Goal: Task Accomplishment & Management: Manage account settings

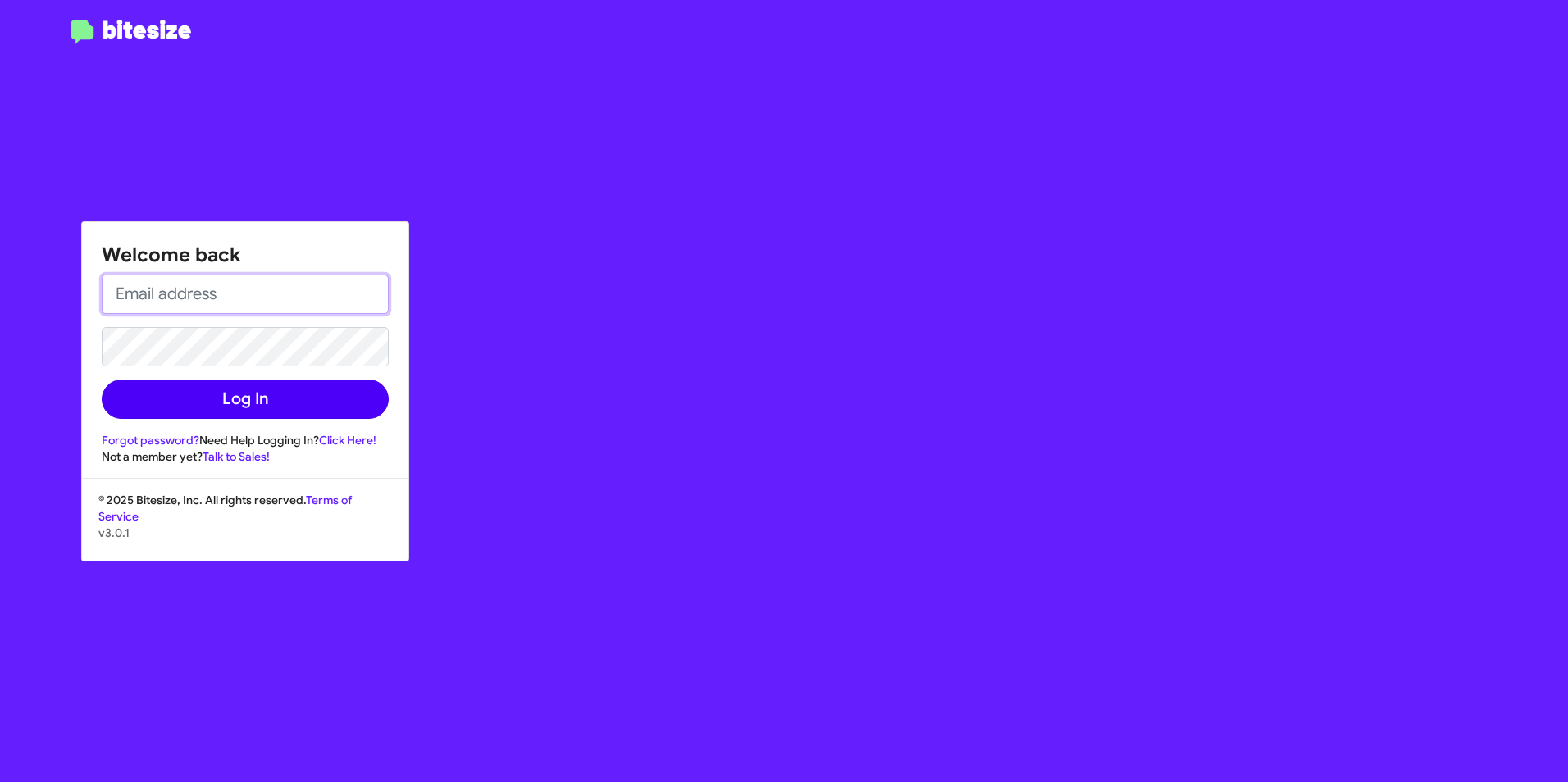
type input "[PERSON_NAME][EMAIL_ADDRESS][PERSON_NAME][PERSON_NAME][DOMAIN_NAME]"
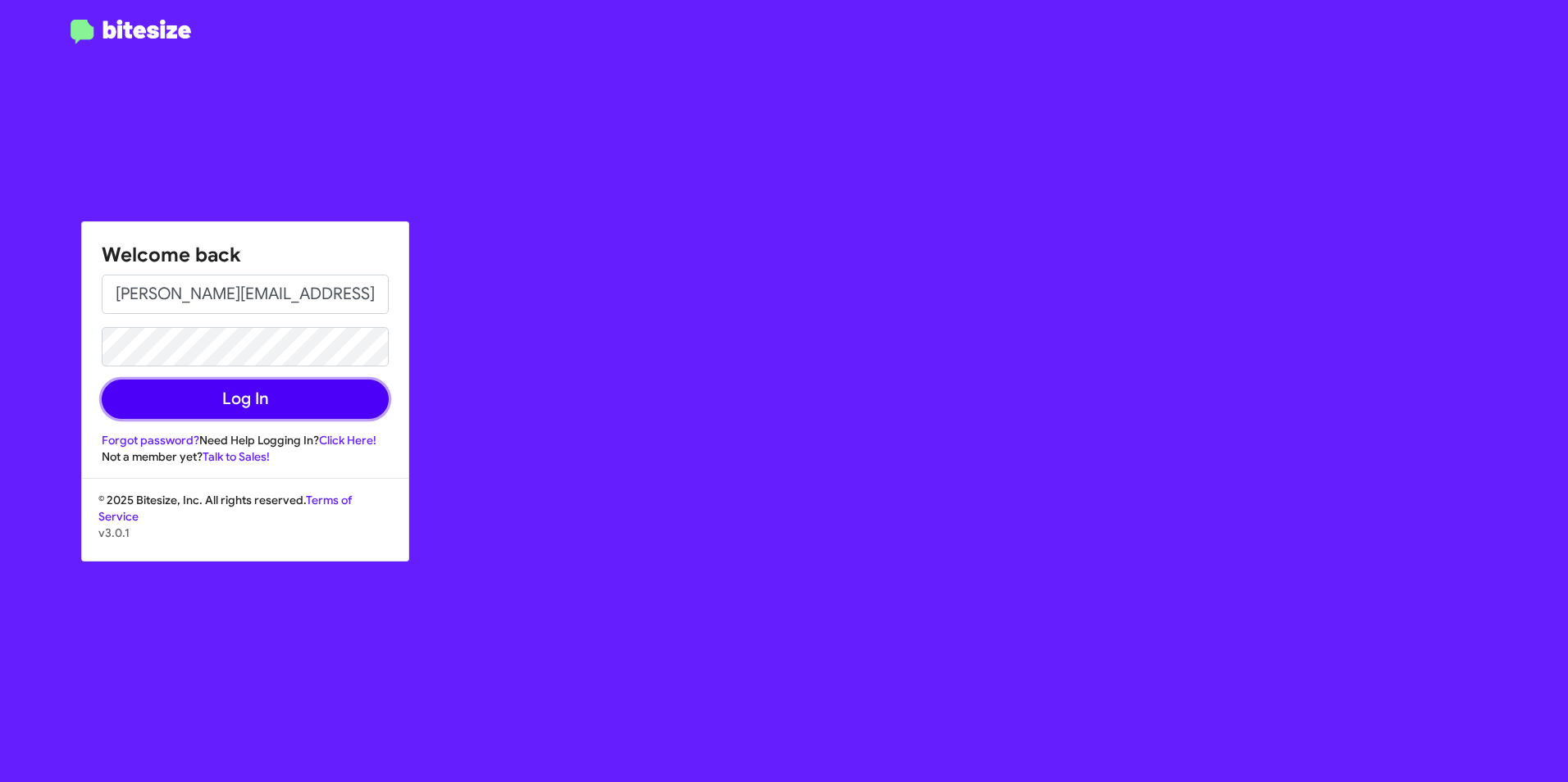
click at [329, 407] on button "Log In" at bounding box center [245, 399] width 287 height 40
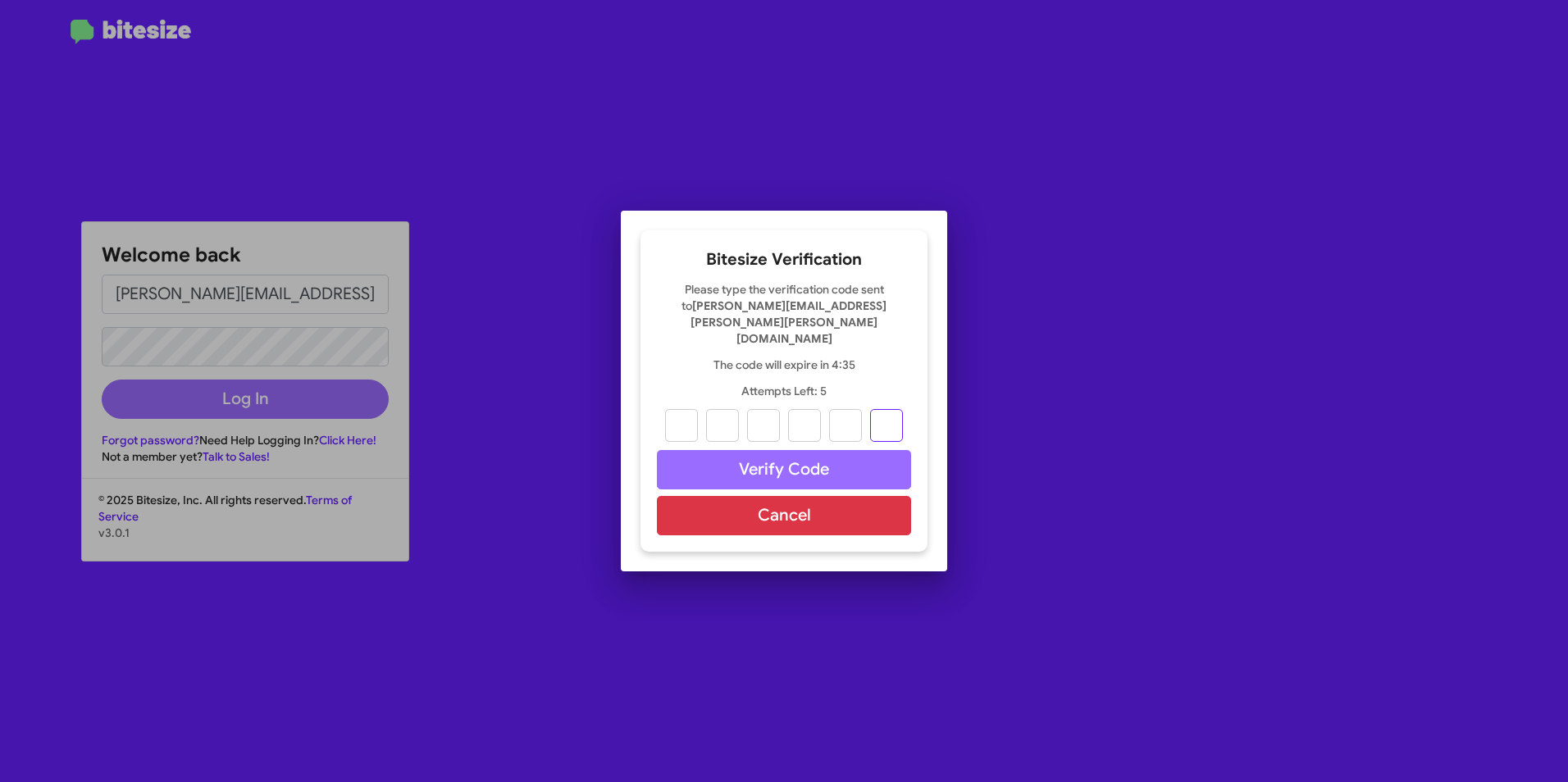
paste input "8"
type input "1"
type input "3"
type input "8"
type input "9"
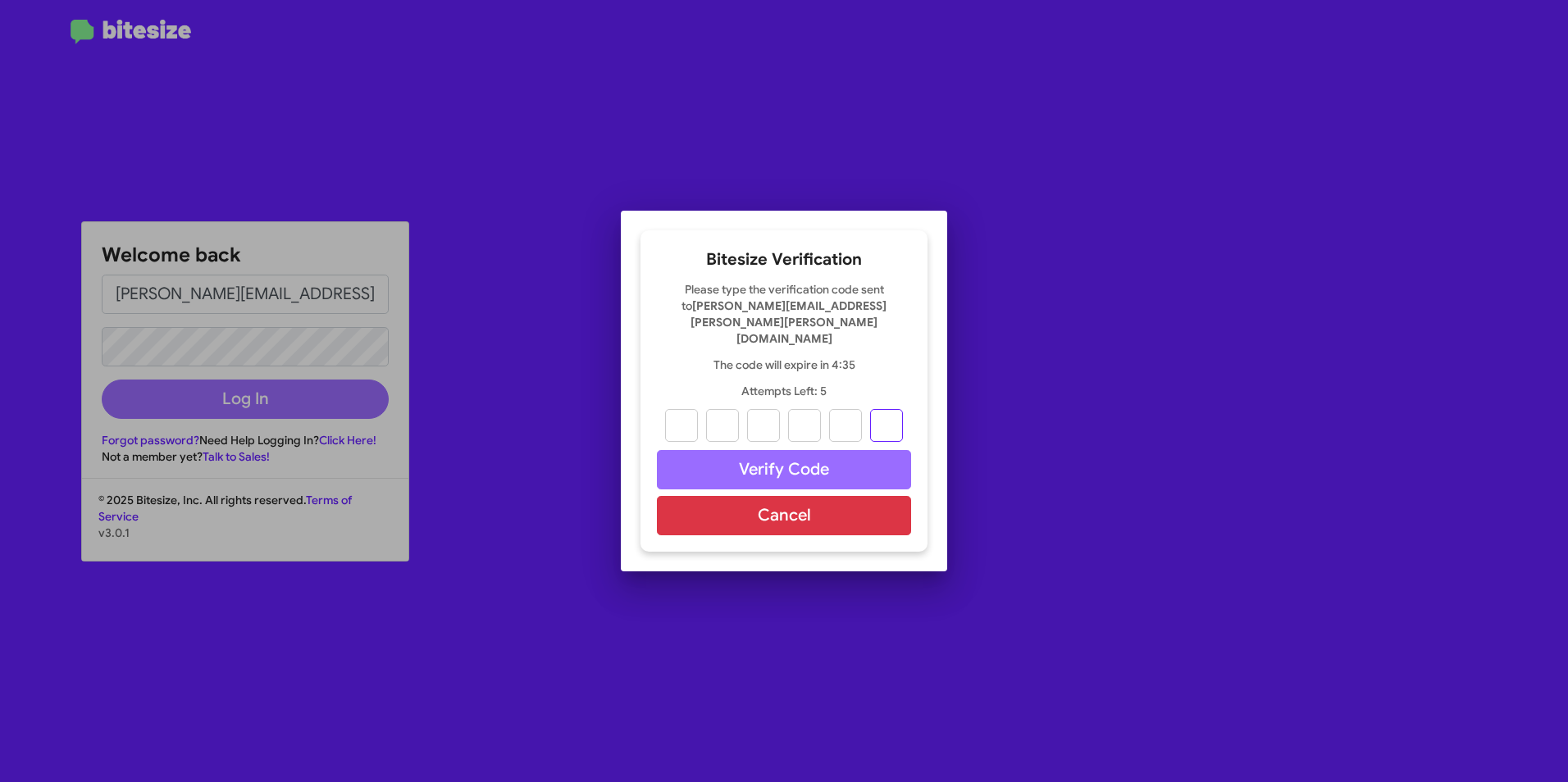
type input "0"
type input "8"
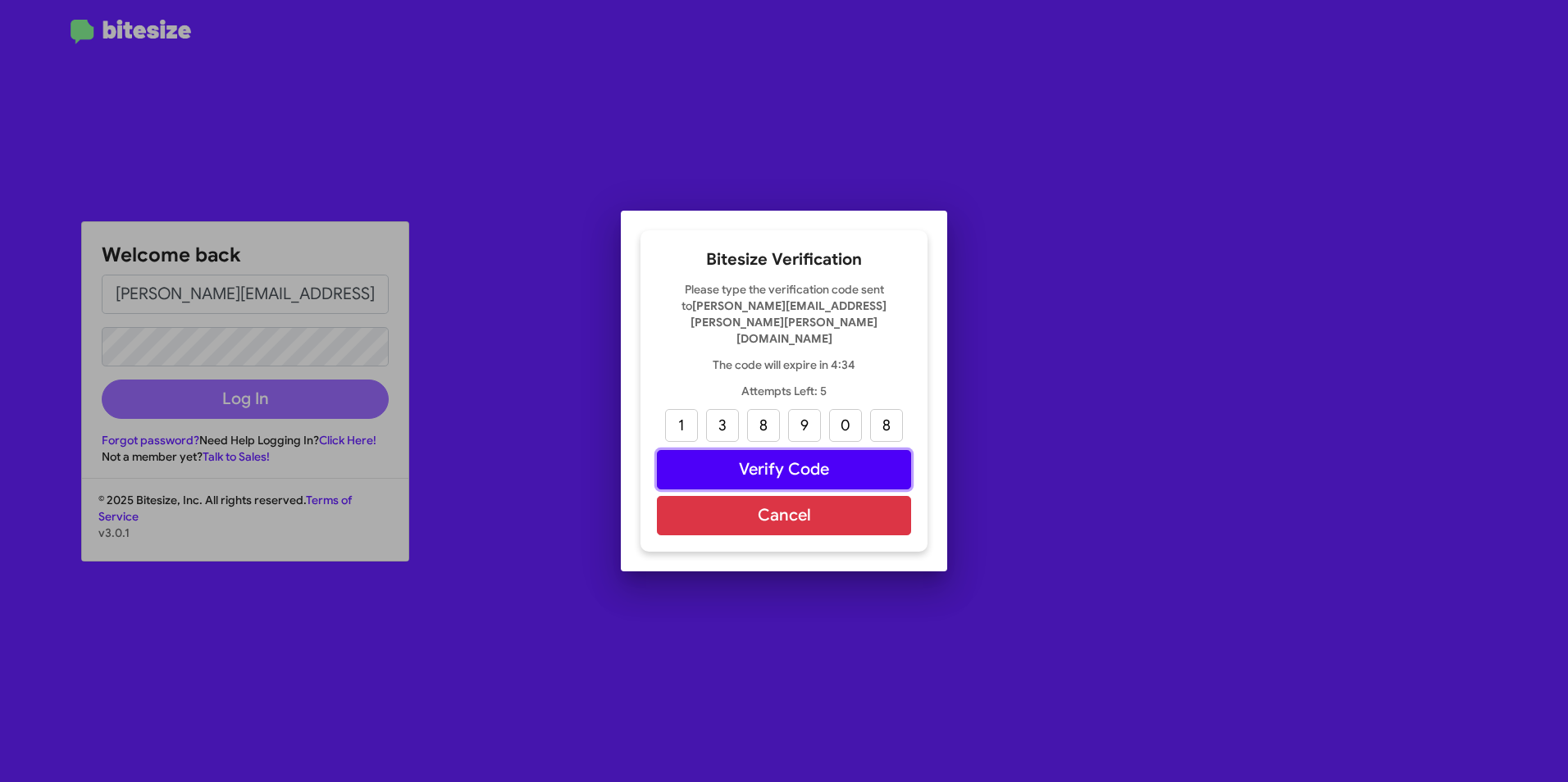
click at [825, 450] on button "Verify Code" at bounding box center [783, 470] width 254 height 40
